Goal: Task Accomplishment & Management: Use online tool/utility

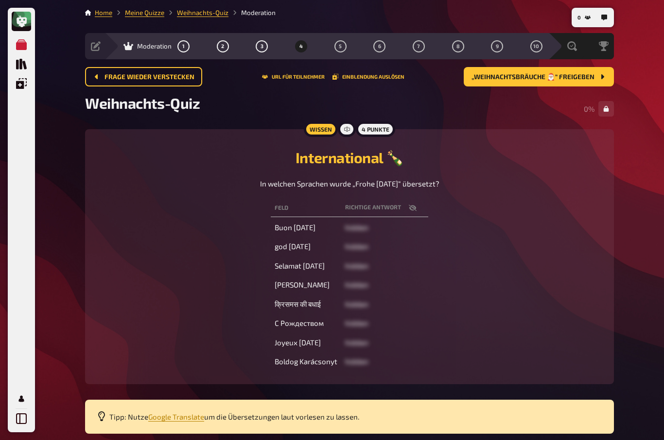
click at [16, 47] on icon "Meine Quizze" at bounding box center [21, 44] width 11 height 11
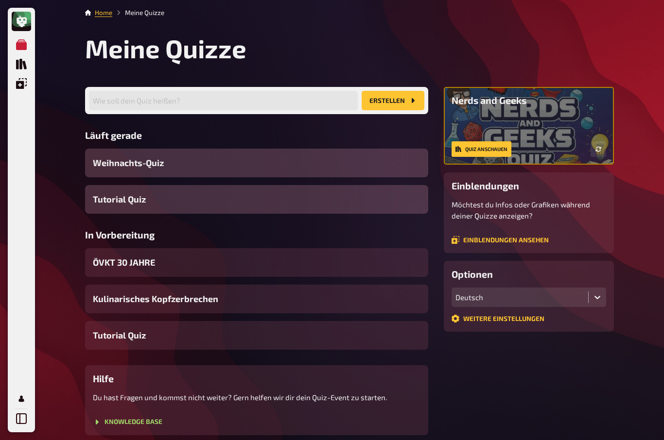
click at [104, 203] on span "Tutorial Quiz" at bounding box center [119, 199] width 53 height 13
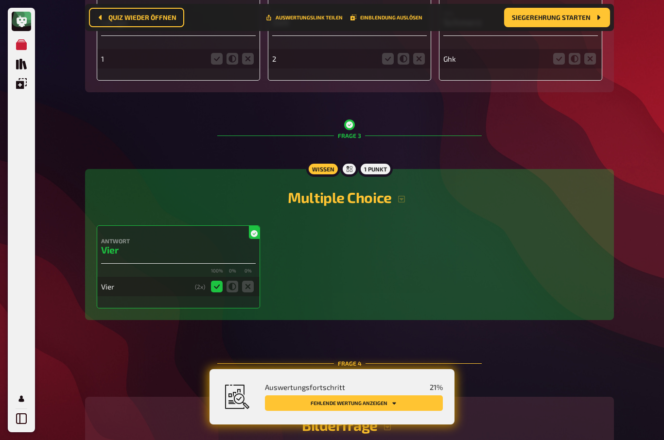
scroll to position [552, 0]
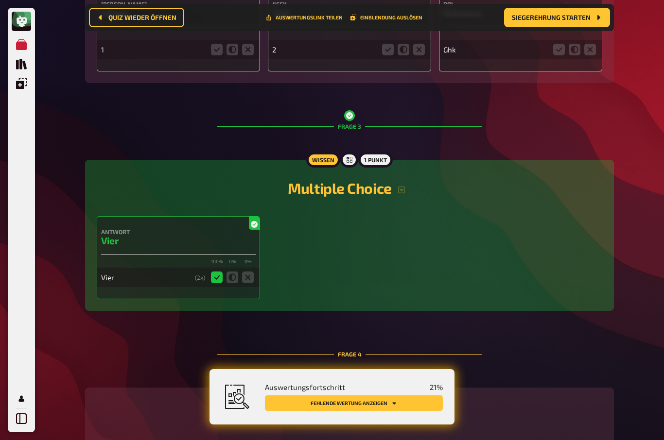
click at [363, 190] on h2 "Multiple Choice" at bounding box center [349, 187] width 505 height 17
click at [412, 229] on div "Antwort Vier 100 % 0 % 0 % Vier ( 2 x)" at bounding box center [349, 257] width 505 height 83
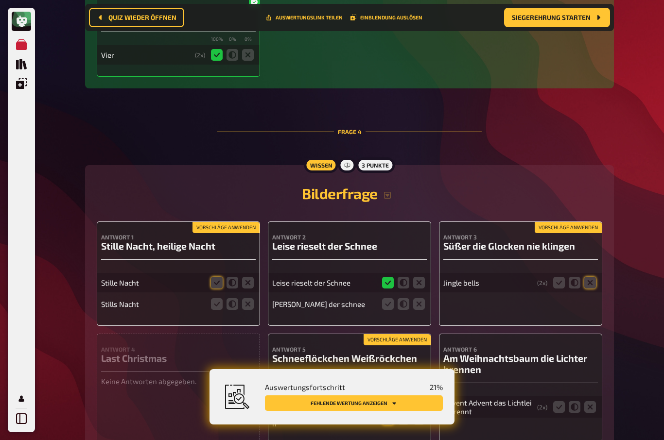
scroll to position [782, 0]
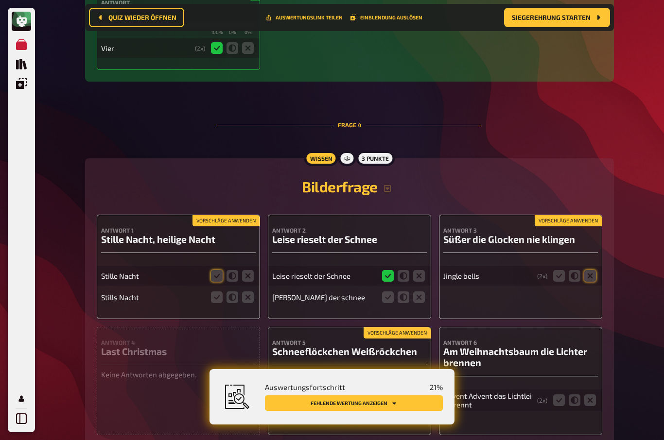
click at [379, 192] on button "button" at bounding box center [386, 189] width 19 height 8
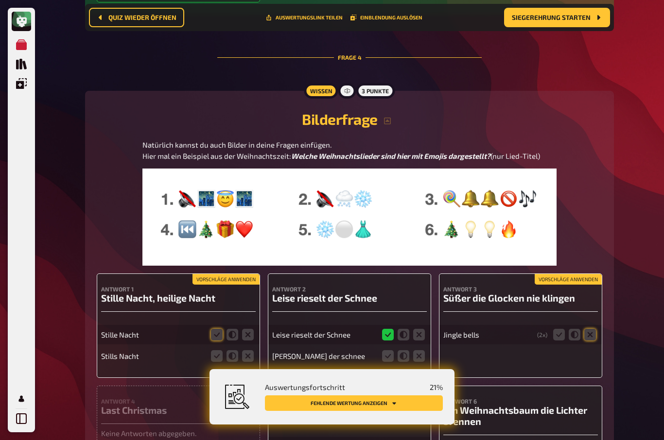
scroll to position [869, 0]
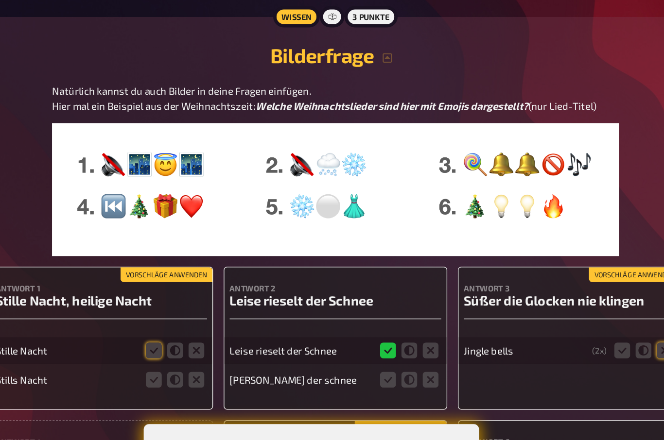
click at [403, 191] on img at bounding box center [349, 197] width 414 height 97
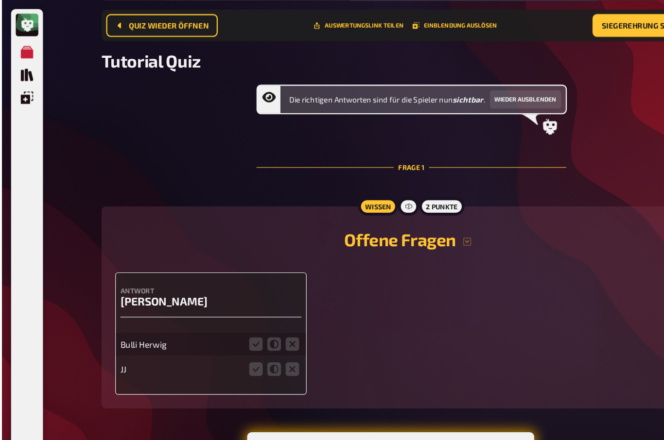
scroll to position [0, 0]
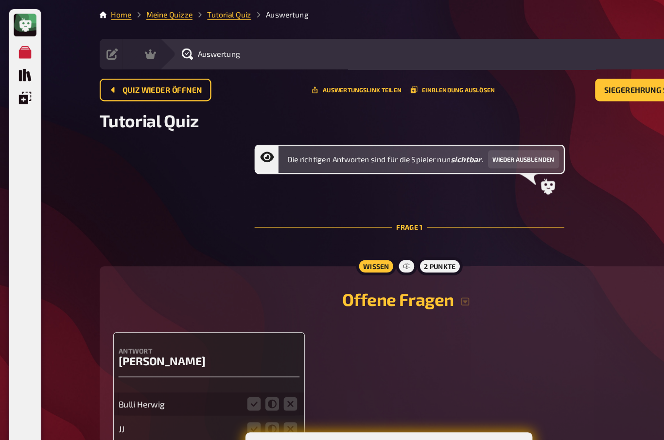
click at [18, 60] on icon "Quiz Sammlung" at bounding box center [21, 64] width 11 height 11
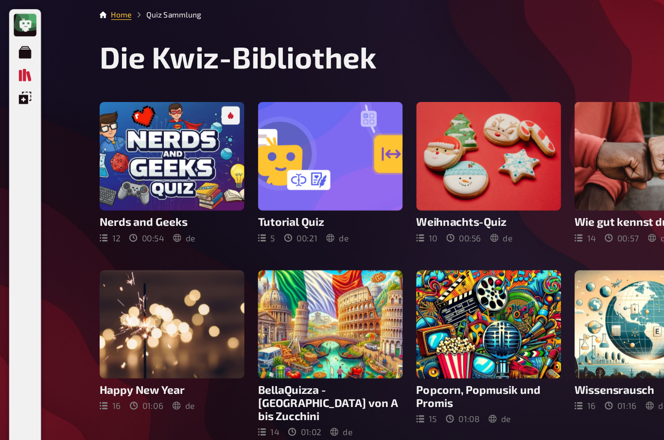
click at [16, 18] on icon at bounding box center [22, 22] width 12 height 12
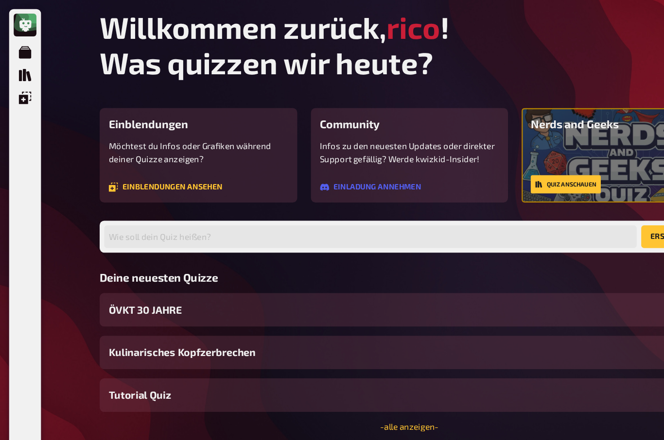
click at [109, 268] on span "ÖVKT 30 JAHRE" at bounding box center [124, 264] width 62 height 13
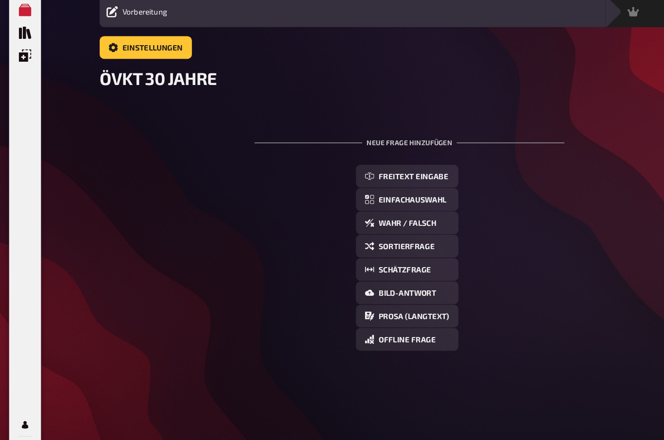
scroll to position [12, 0]
click at [369, 139] on div "Neue Frage hinzufügen" at bounding box center [349, 154] width 264 height 30
click at [362, 237] on button "Sortierfrage" at bounding box center [347, 246] width 87 height 19
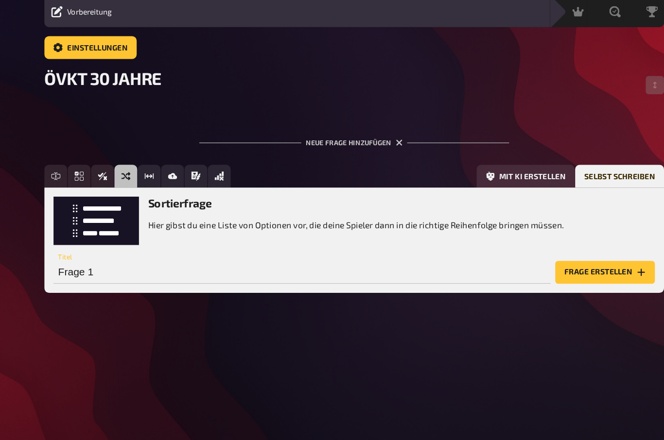
scroll to position [34, 0]
click at [105, 177] on button "Einfachauswahl" at bounding box center [114, 186] width 19 height 19
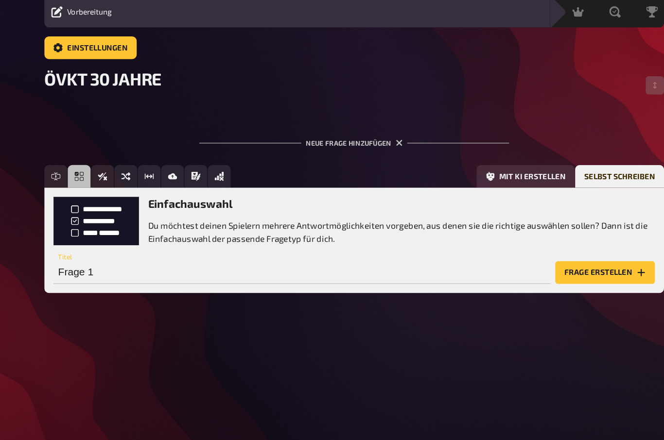
click at [91, 183] on icon "Freitext Eingabe" at bounding box center [95, 187] width 8 height 8
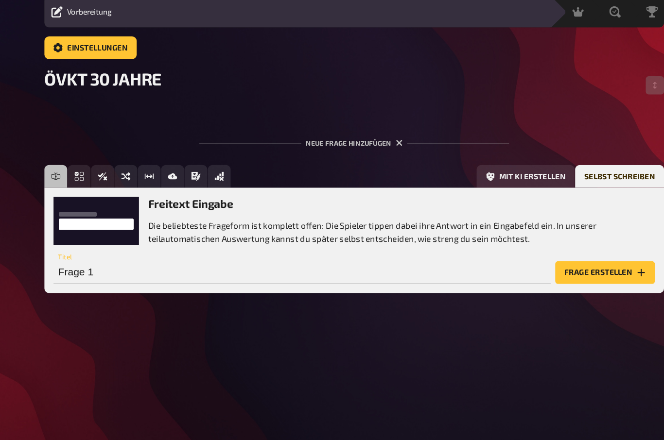
click at [124, 177] on button "Einfachauswahl" at bounding box center [114, 186] width 19 height 19
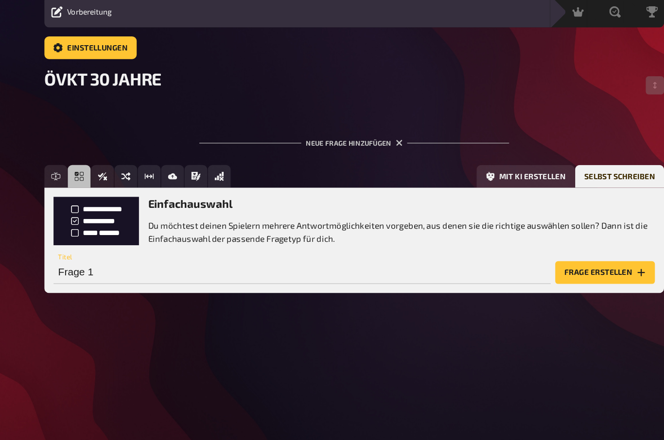
click at [144, 177] on button "Wahr / Falsch" at bounding box center [134, 186] width 19 height 19
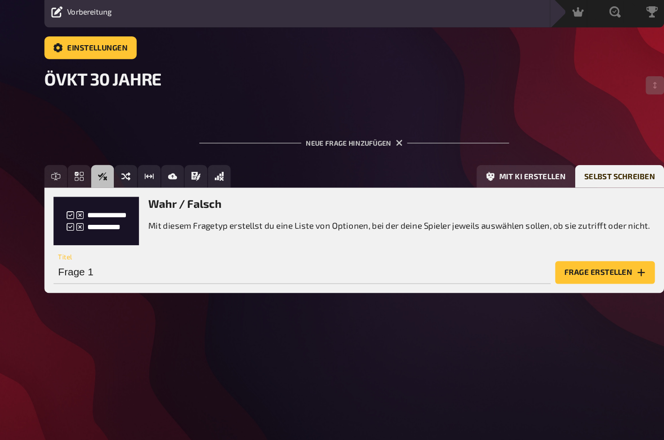
click at [164, 177] on button "Sortierfrage" at bounding box center [154, 186] width 19 height 19
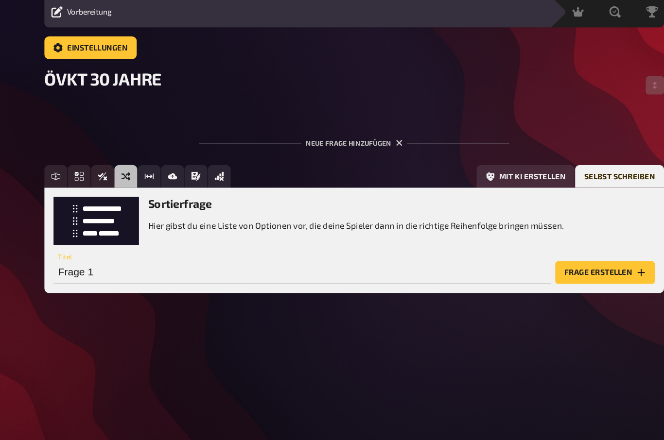
click at [183, 177] on button "Schätzfrage" at bounding box center [174, 186] width 19 height 19
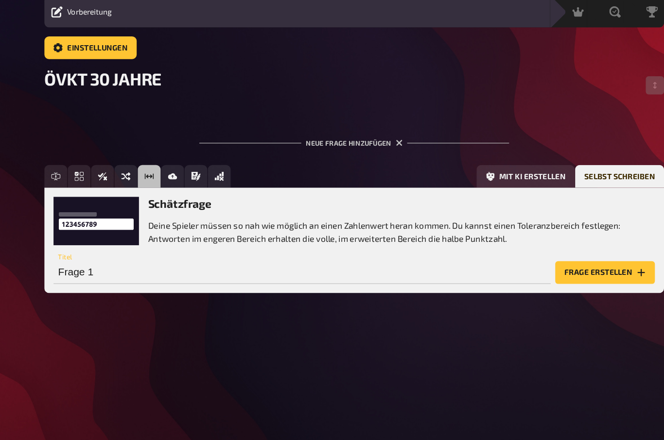
click at [204, 177] on button "Bild-Antwort" at bounding box center [194, 186] width 19 height 19
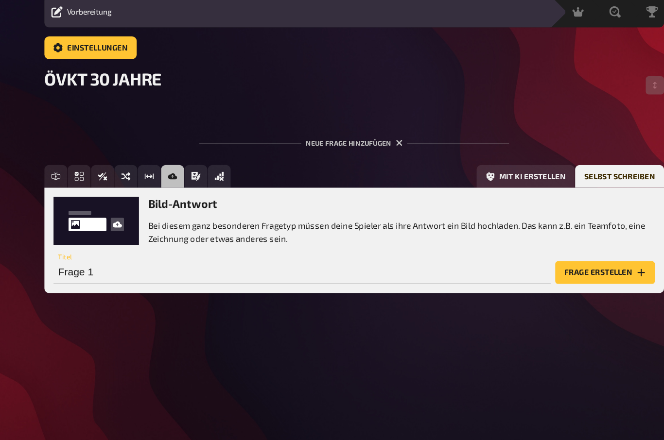
click at [244, 177] on button "Offline Frage" at bounding box center [233, 186] width 19 height 19
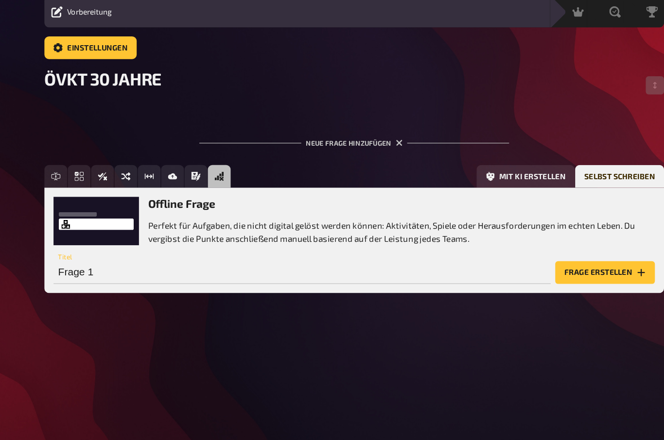
click at [294, 177] on div "Mit KI erstellen Selbst schreiben" at bounding box center [431, 186] width 366 height 19
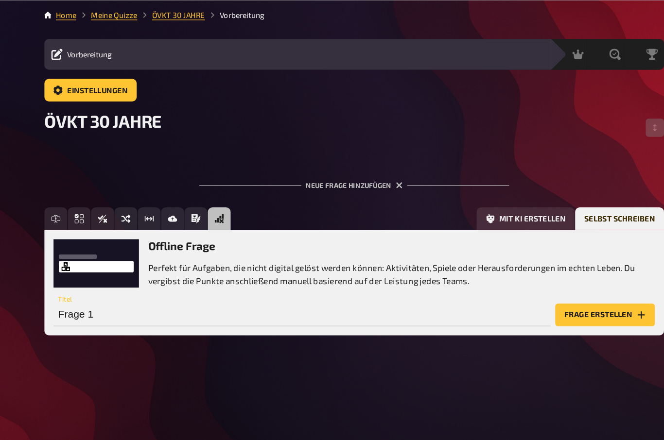
scroll to position [0, 0]
click at [529, 44] on div "Moderation undefined" at bounding box center [538, 46] width 18 height 10
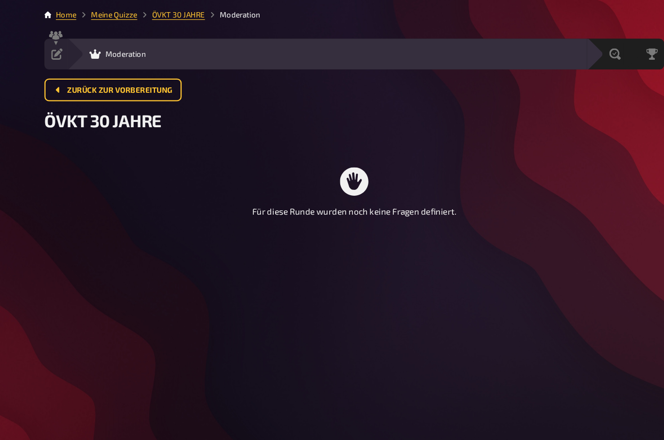
click at [85, 34] on div "Vorbereitung Inhalte Bearbeiten Quiz Lobby" at bounding box center [94, 46] width 19 height 26
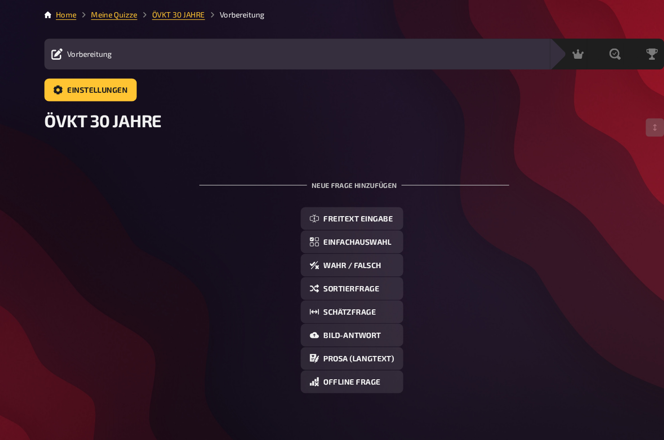
click at [125, 16] on link "Meine Quizze" at bounding box center [144, 13] width 39 height 8
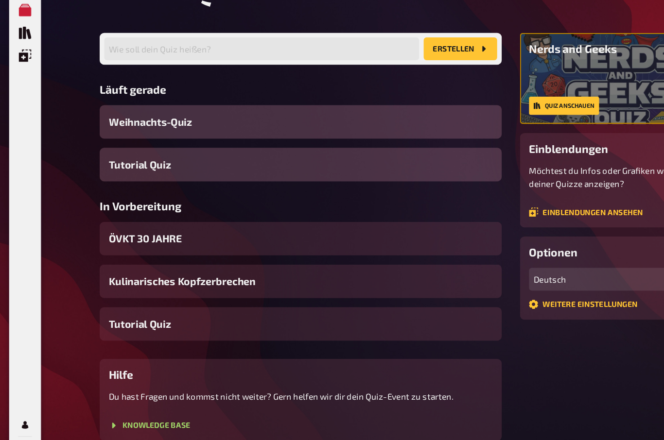
scroll to position [44, 0]
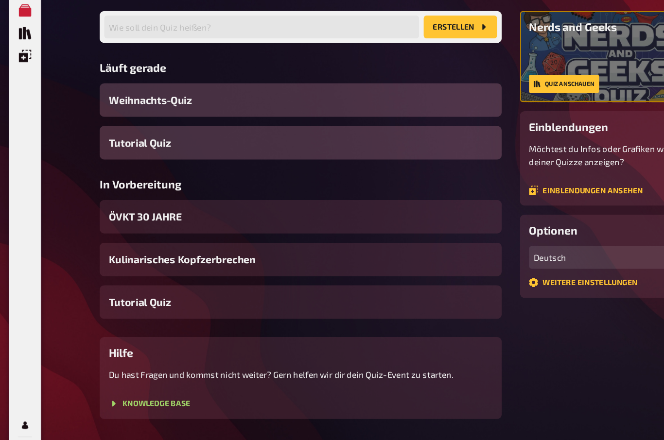
click at [516, 194] on link "Einblendungen ansehen" at bounding box center [499, 198] width 97 height 8
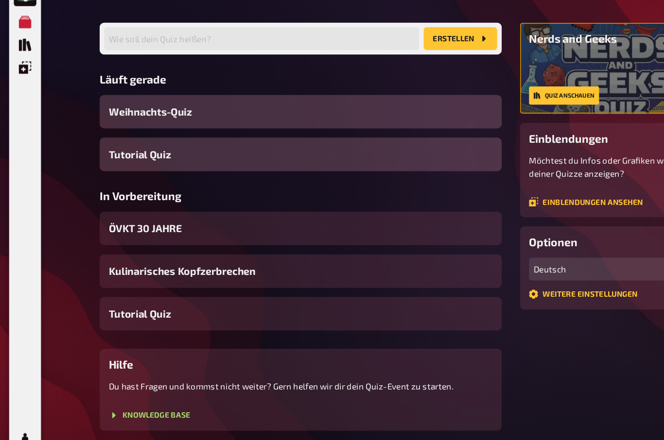
scroll to position [34, 0]
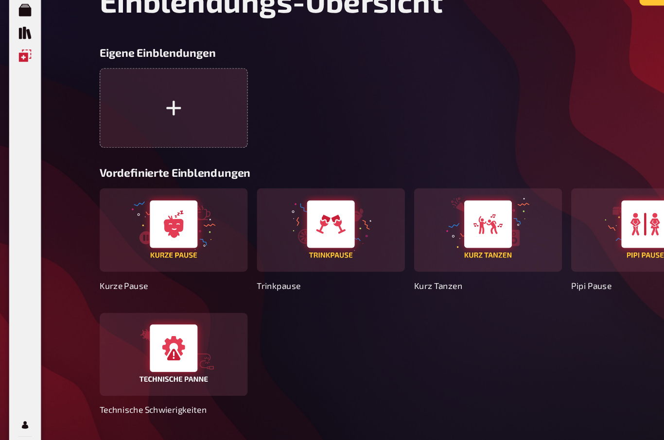
click at [22, 35] on link "Meine Quizze" at bounding box center [21, 44] width 19 height 19
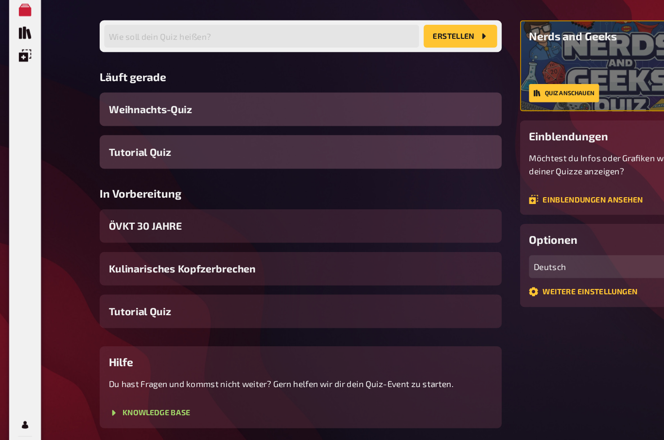
scroll to position [44, 0]
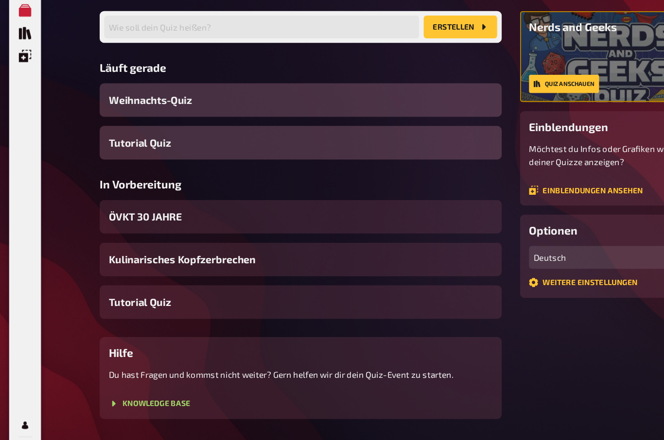
click at [17, 413] on icon at bounding box center [21, 418] width 11 height 11
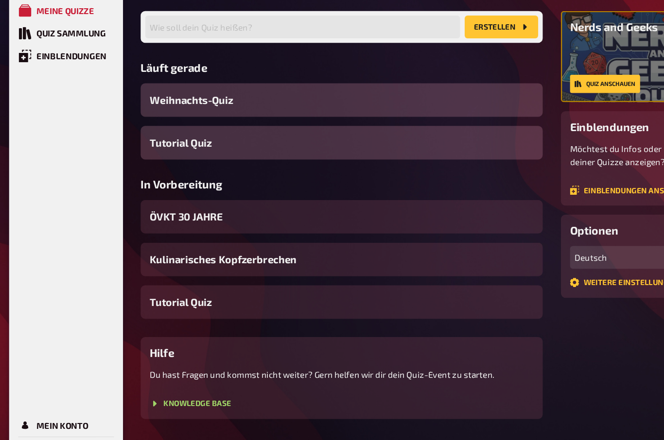
click at [41, 394] on div "Mein Konto" at bounding box center [53, 398] width 44 height 9
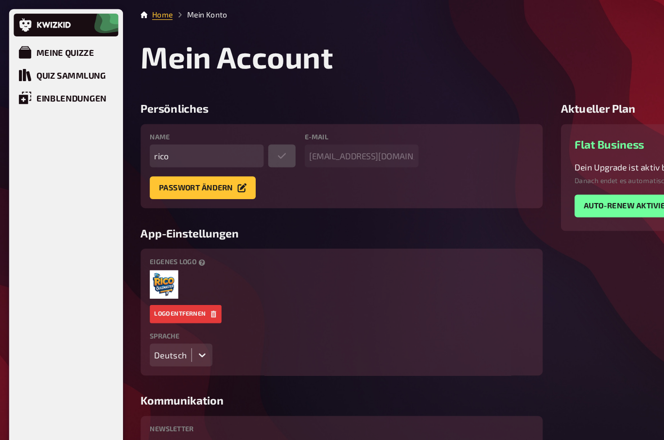
click at [40, 64] on div "Quiz Sammlung" at bounding box center [60, 64] width 59 height 9
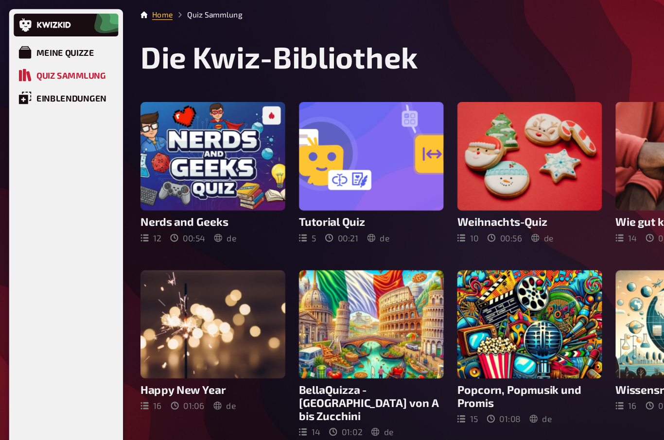
click at [143, 183] on div "Nerds and Geeks 12 00 : 54 de" at bounding box center [181, 147] width 123 height 120
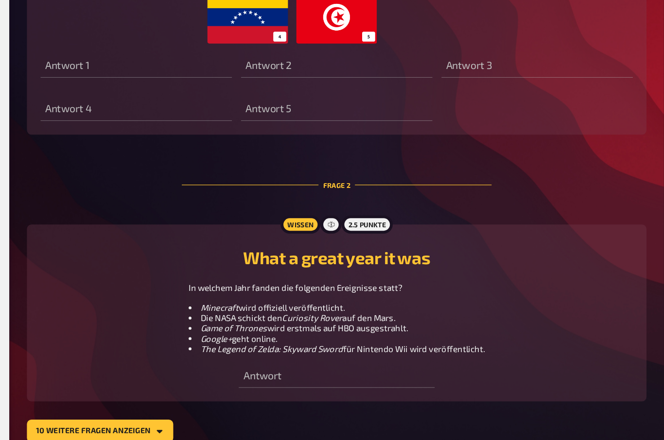
scroll to position [472, 0]
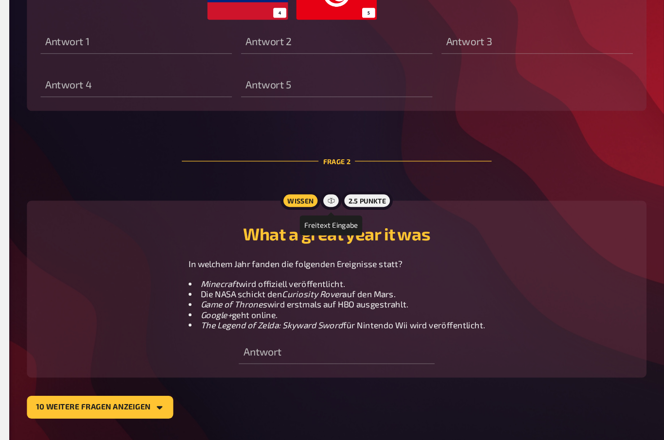
click at [376, 204] on icon at bounding box center [379, 207] width 6 height 6
click at [371, 200] on div at bounding box center [379, 208] width 17 height 16
click at [353, 207] on div "Freitext Eingabe Wissen 2.5 Punkte What a great year it was In welchem Jahr fan…" at bounding box center [384, 283] width 528 height 152
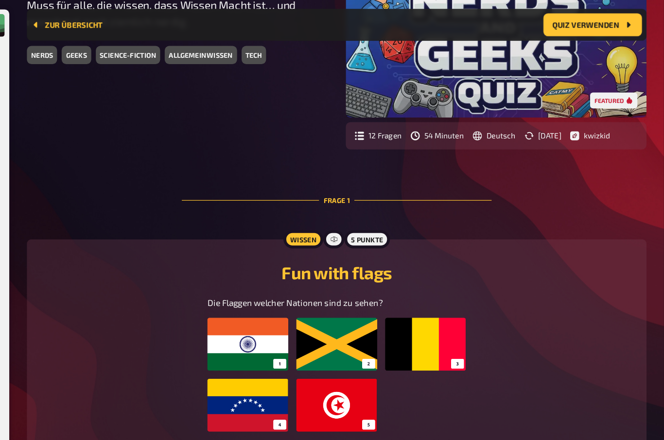
scroll to position [152, 0]
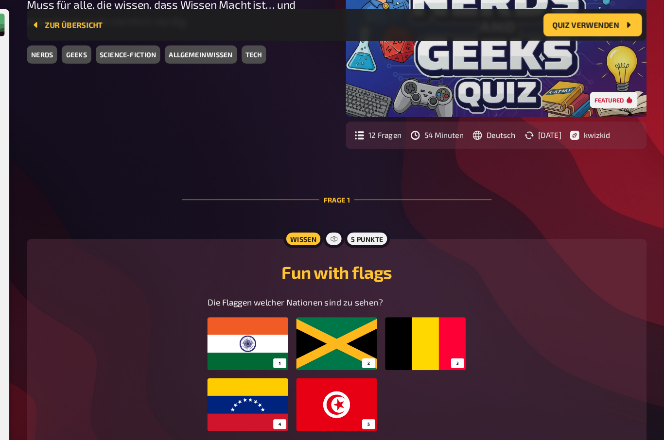
click at [373, 201] on div at bounding box center [381, 204] width 17 height 16
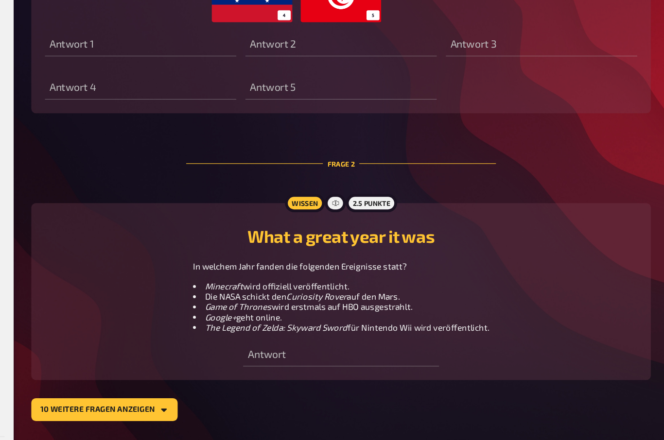
scroll to position [472, 0]
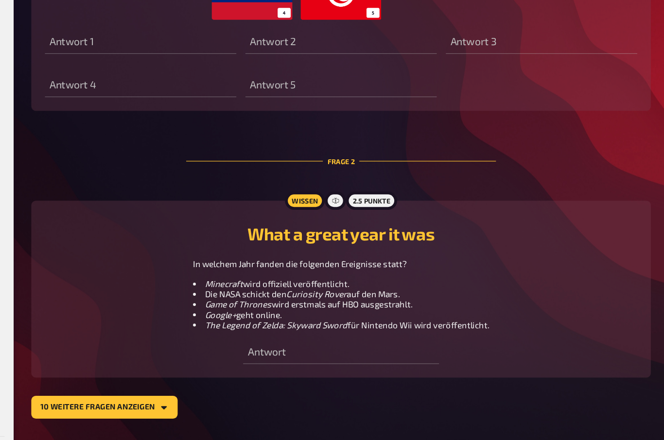
click at [120, 374] on button "10 weitere Fragen anzeigen" at bounding box center [182, 383] width 125 height 19
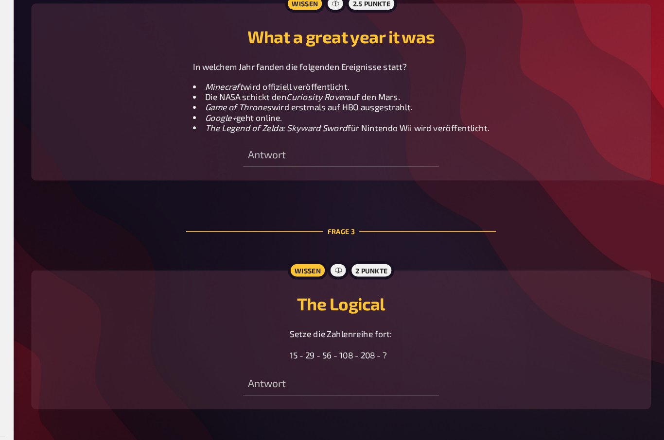
scroll to position [653, 0]
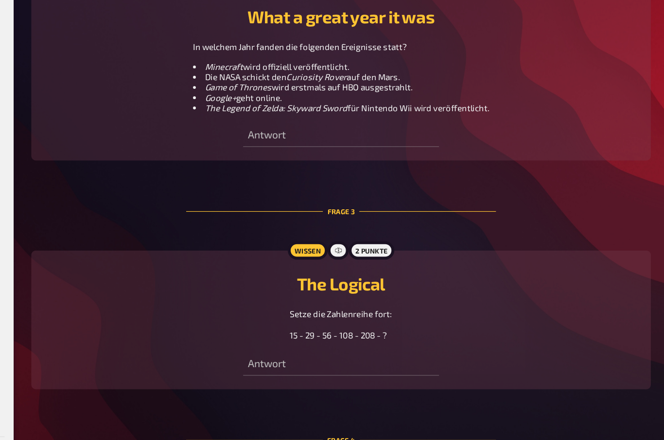
click at [373, 242] on div at bounding box center [381, 250] width 17 height 16
click at [299, 250] on div "Freitext Eingabe Wissen 2 Punkte The Logical Setze die Zahlenreihe fort: 15 - 2…" at bounding box center [384, 309] width 528 height 119
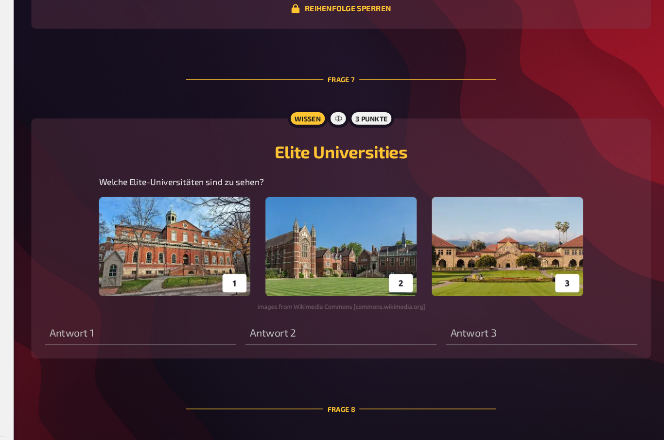
scroll to position [1610, 0]
click at [373, 129] on div at bounding box center [381, 137] width 17 height 16
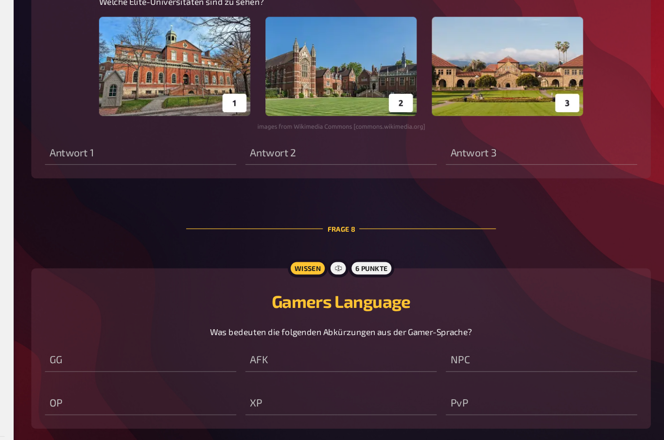
scroll to position [1792, 0]
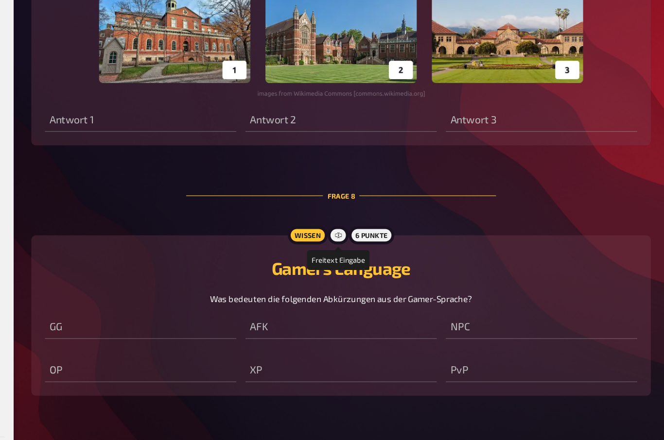
click at [379, 235] on icon at bounding box center [382, 236] width 6 height 3
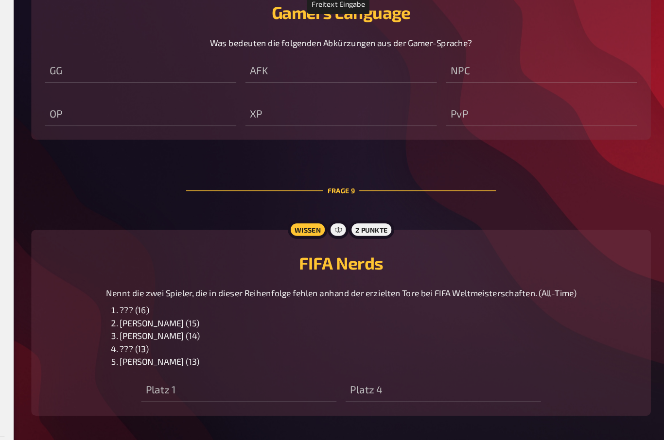
scroll to position [2015, 0]
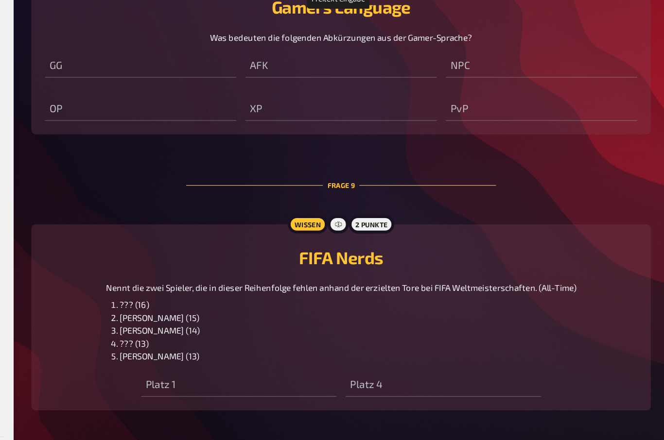
click at [373, 220] on div at bounding box center [381, 228] width 17 height 16
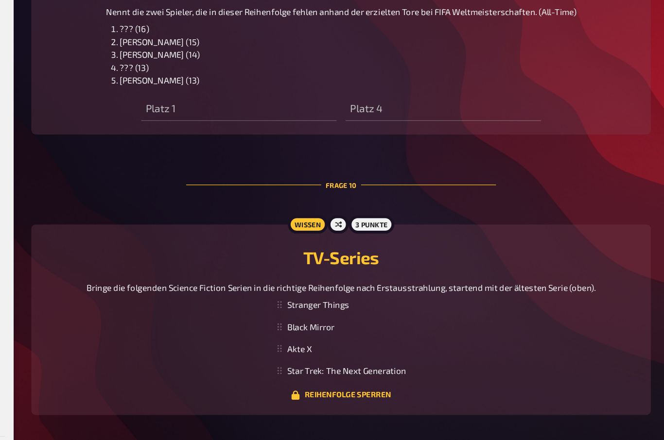
scroll to position [2251, 0]
click at [379, 224] on icon at bounding box center [382, 227] width 6 height 6
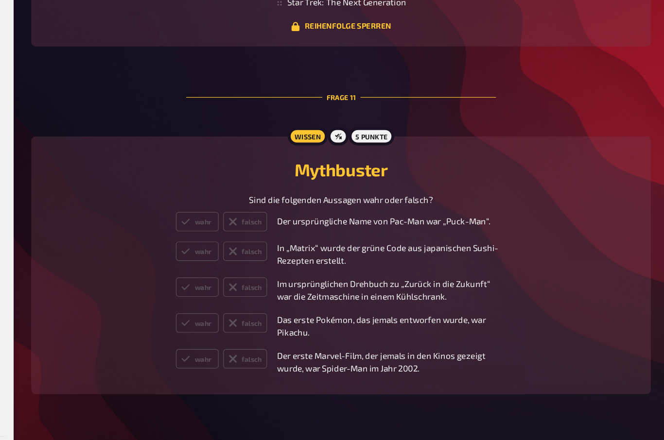
scroll to position [2566, 0]
click at [379, 149] on icon at bounding box center [382, 152] width 6 height 6
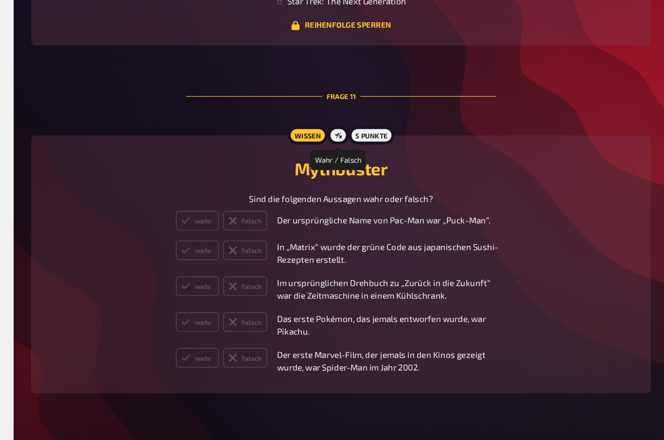
click at [120, 229] on div "Wahr / Falsch Wissen 5 Punkte Mythbuster Sind die folgenden Aussagen wahr oder …" at bounding box center [384, 262] width 528 height 220
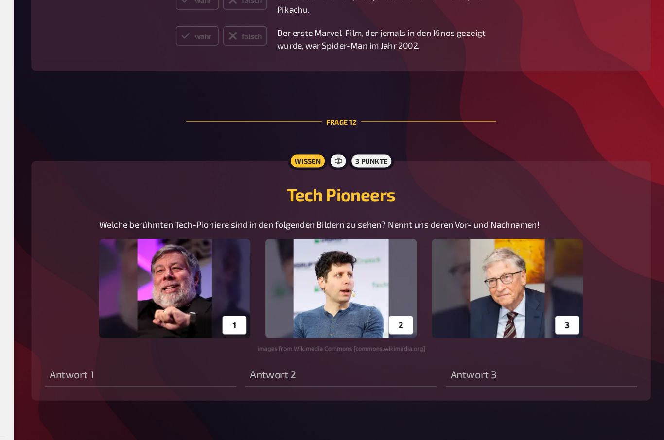
scroll to position [2861, 0]
click at [373, 166] on div at bounding box center [381, 174] width 17 height 16
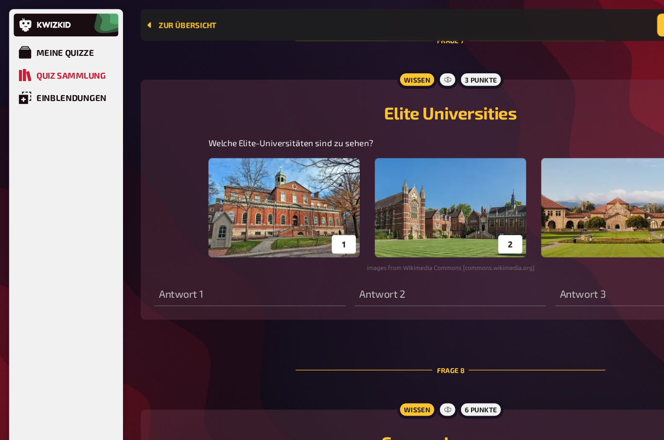
scroll to position [1669, 0]
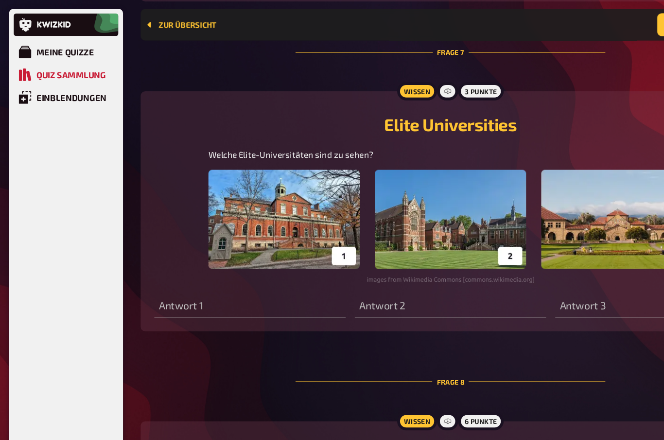
click at [70, 46] on div "Meine Quizze" at bounding box center [55, 44] width 49 height 9
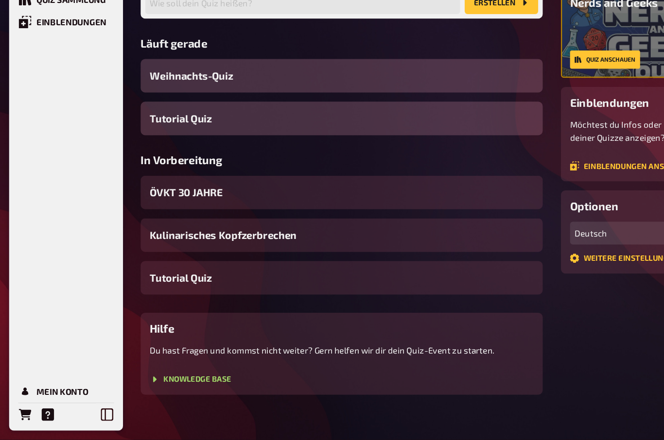
click at [169, 159] on span "Tutorial Quiz" at bounding box center [154, 165] width 53 height 13
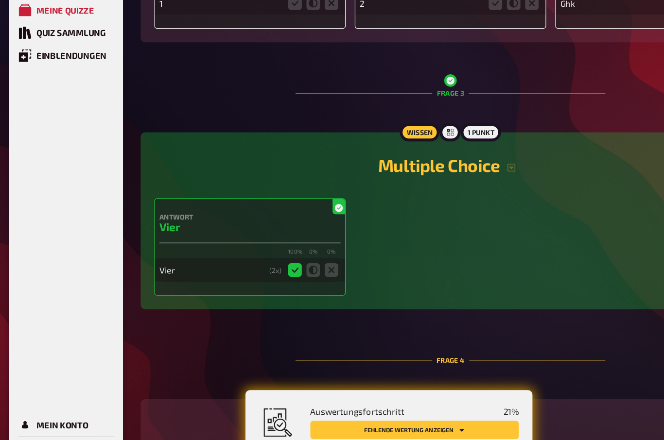
scroll to position [563, 0]
click at [387, 141] on div at bounding box center [383, 149] width 17 height 16
click at [372, 215] on div "Antwort Vier 100 % 0 % 0 % Vier ( 2 x)" at bounding box center [384, 246] width 505 height 83
click at [437, 175] on icon "button" at bounding box center [436, 178] width 7 height 7
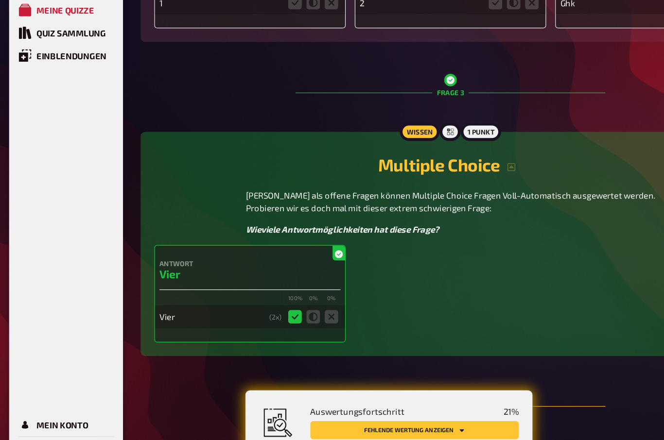
click at [388, 141] on div at bounding box center [383, 149] width 17 height 16
click at [370, 245] on div "Antwort Vier 100 % 0 % 0 % Vier ( 2 x)" at bounding box center [384, 286] width 505 height 83
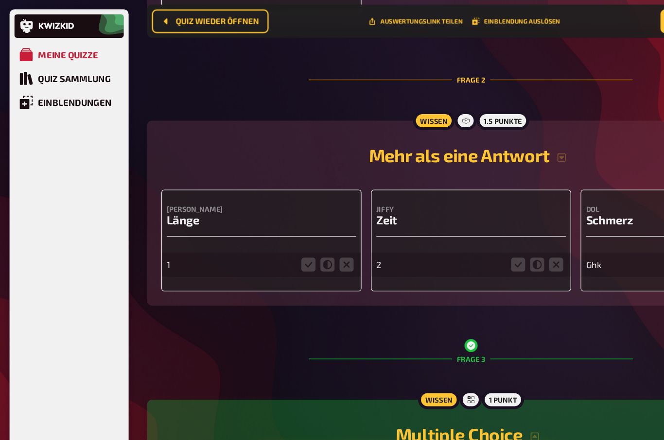
scroll to position [377, 0]
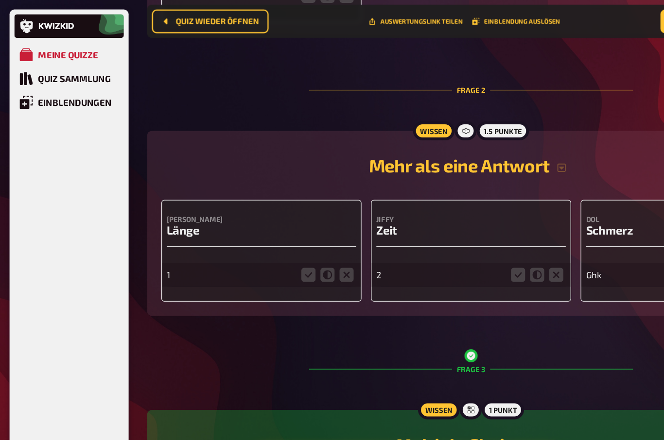
click at [79, 44] on div "Meine Quizze" at bounding box center [55, 44] width 49 height 9
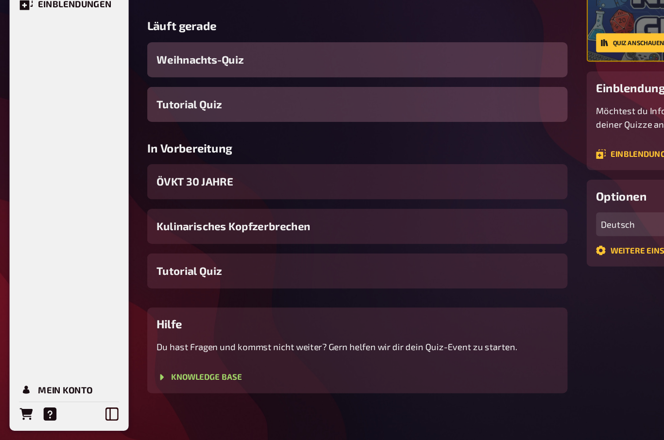
click at [177, 215] on div "ÖVKT 30 JAHRE" at bounding box center [291, 229] width 343 height 29
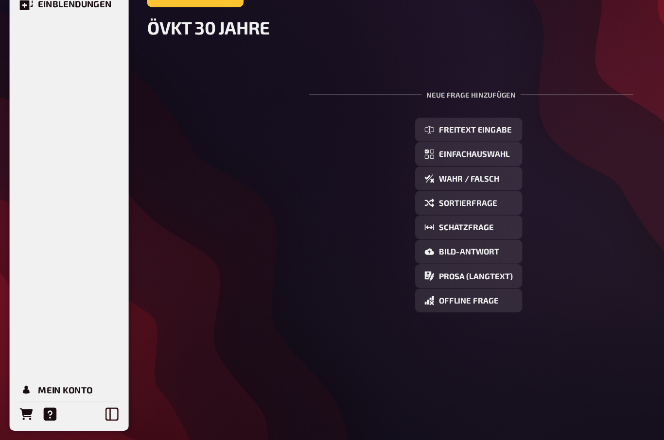
click at [400, 204] on span "Einfachauswahl" at bounding box center [387, 207] width 58 height 7
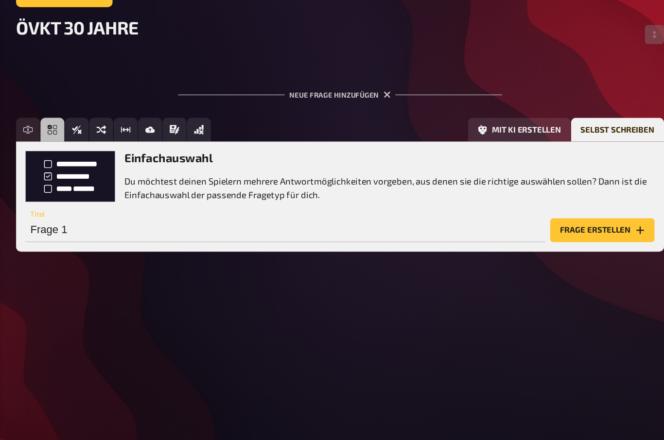
click at [556, 259] on button "Frage erstellen" at bounding box center [598, 268] width 85 height 19
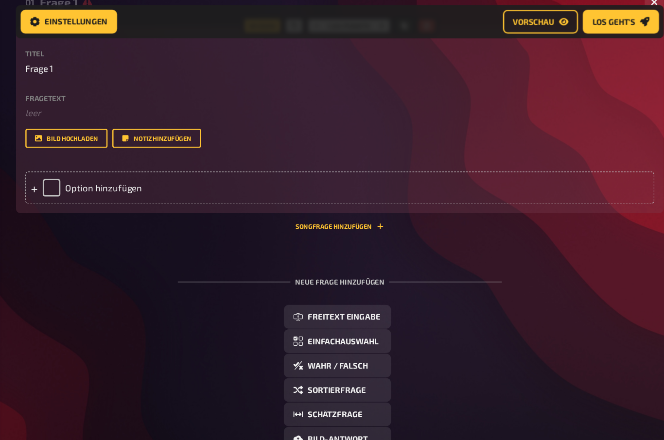
scroll to position [137, 0]
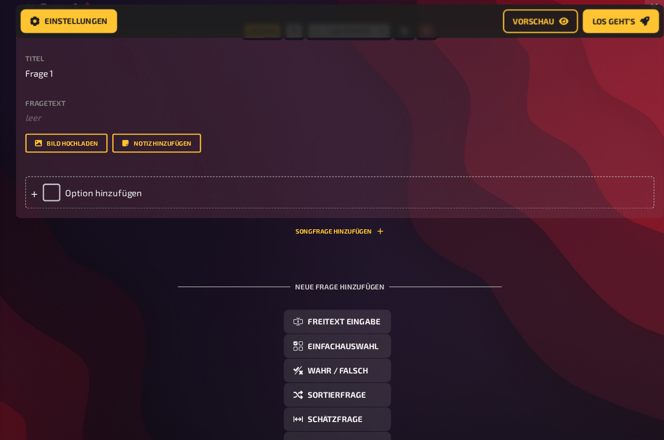
click at [128, 156] on div "Option hinzufügen" at bounding box center [384, 157] width 513 height 26
